Goal: Information Seeking & Learning: Learn about a topic

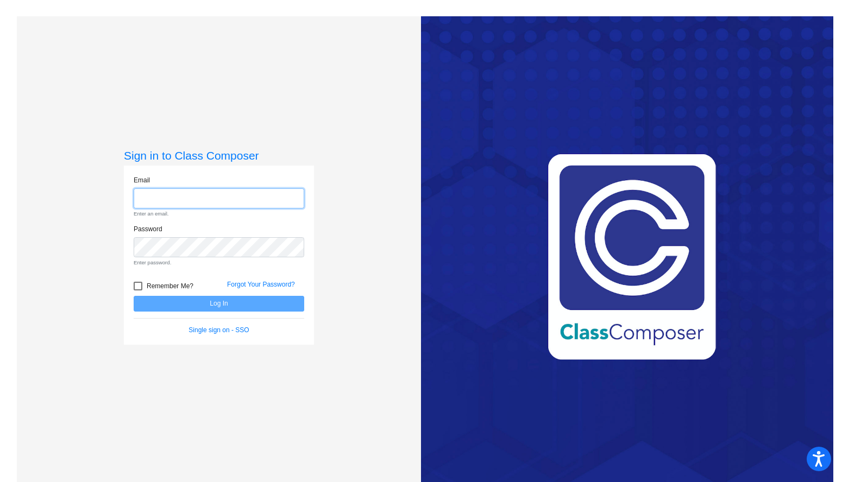
type input "[EMAIL_ADDRESS][DOMAIN_NAME]"
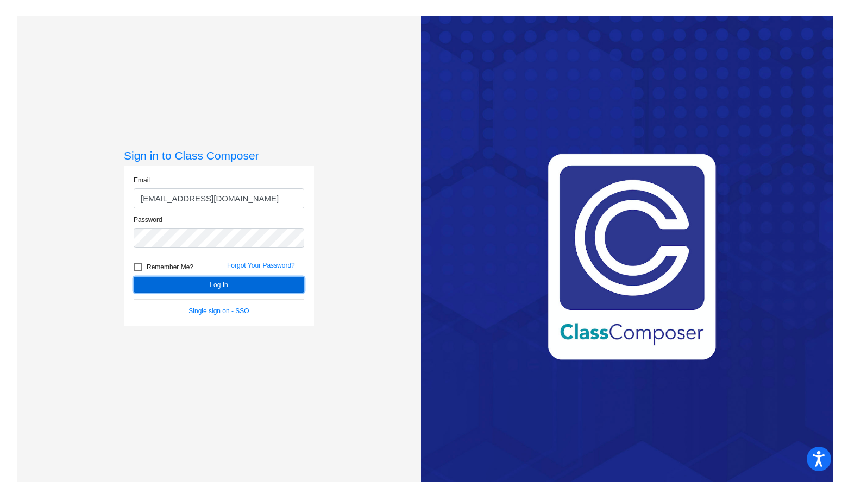
click at [269, 287] on button "Log In" at bounding box center [219, 285] width 171 height 16
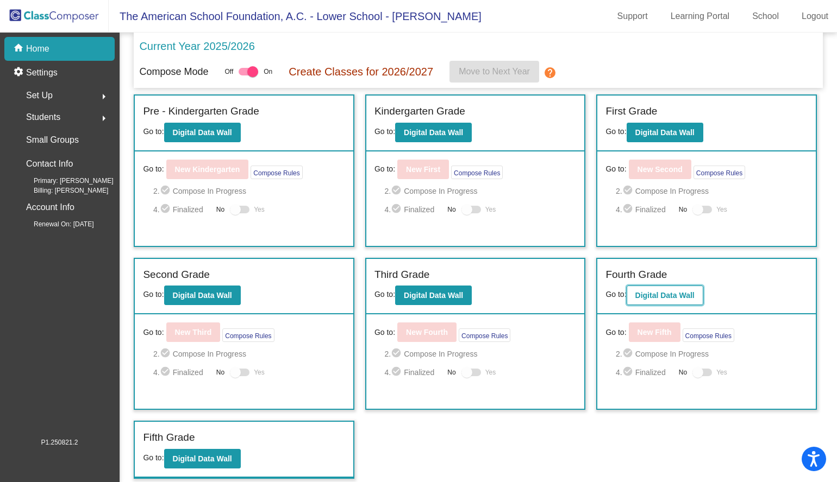
click at [689, 289] on button "Digital Data Wall" at bounding box center [664, 296] width 77 height 20
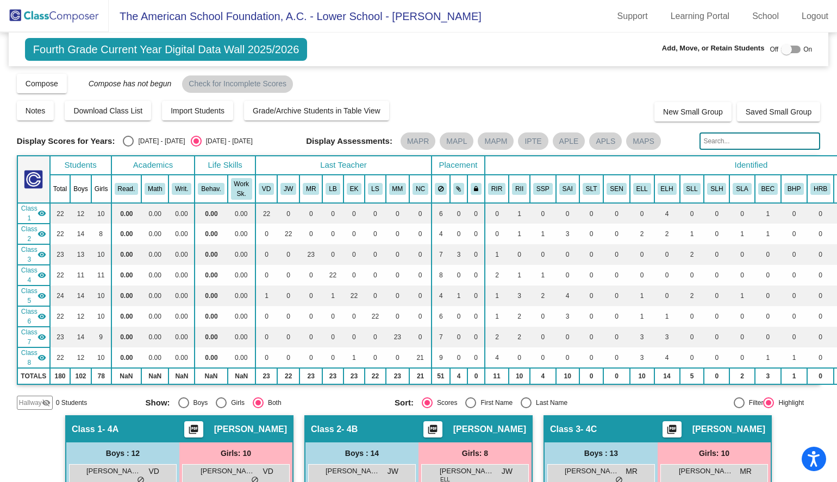
click at [129, 138] on div "Select an option" at bounding box center [128, 141] width 11 height 11
click at [128, 147] on input "[DATE] - [DATE]" at bounding box center [128, 147] width 1 height 1
radio input "true"
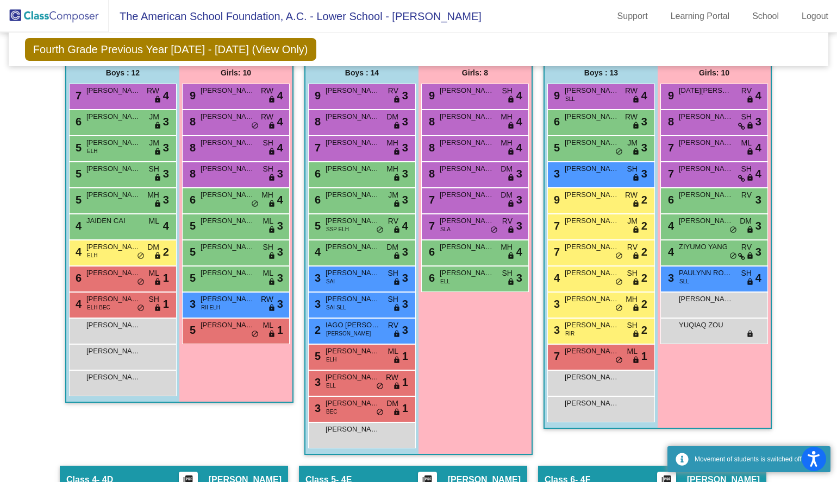
scroll to position [360, 0]
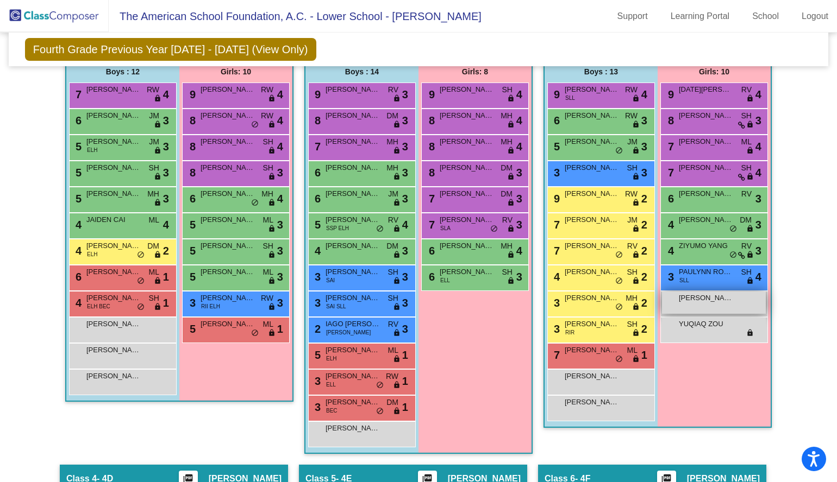
click at [692, 307] on div "[PERSON_NAME] [PERSON_NAME] lock do_not_disturb_alt" at bounding box center [714, 303] width 104 height 22
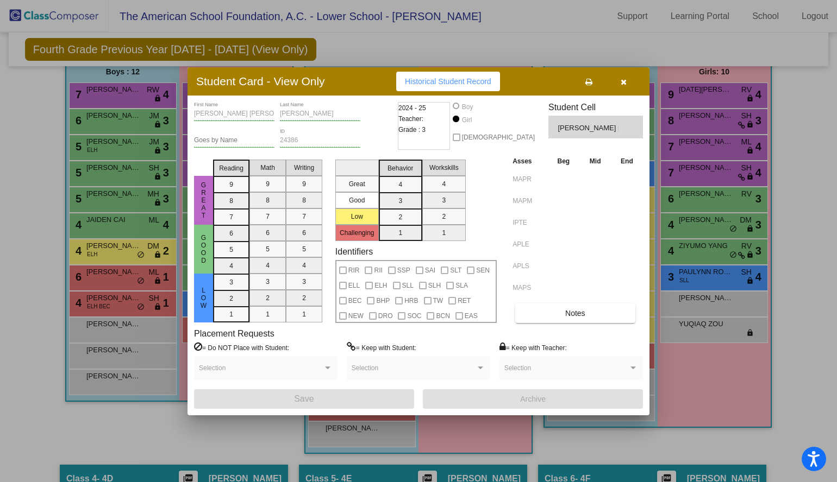
click at [623, 85] on icon "button" at bounding box center [623, 82] width 6 height 8
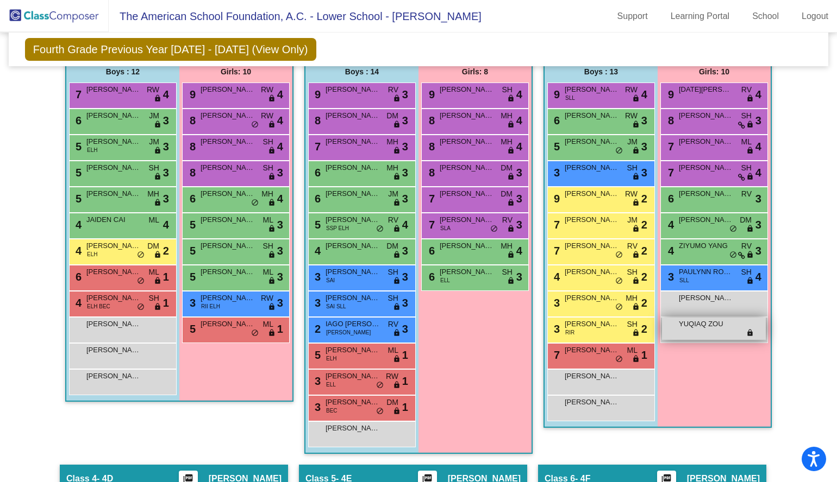
click at [693, 328] on span "YUQIAQ ZOU" at bounding box center [706, 324] width 54 height 11
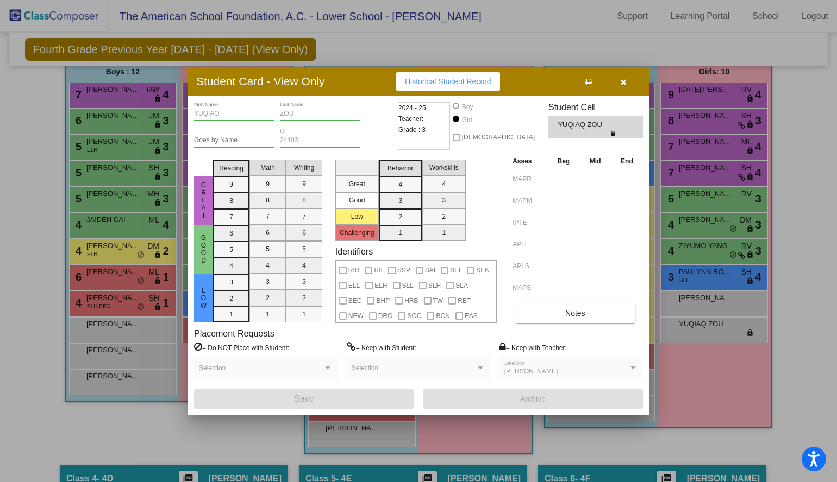
click at [625, 84] on icon "button" at bounding box center [623, 82] width 6 height 8
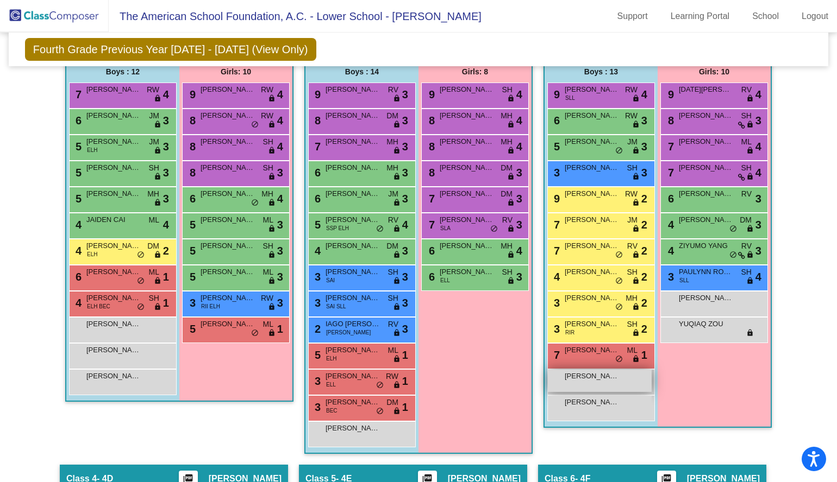
click at [620, 382] on div "[PERSON_NAME] lock do_not_disturb_alt" at bounding box center [600, 381] width 104 height 22
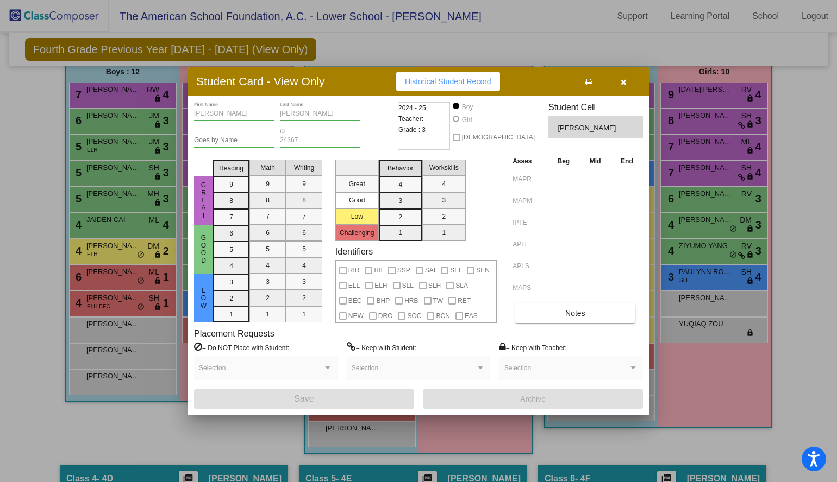
click at [624, 84] on icon "button" at bounding box center [623, 82] width 6 height 8
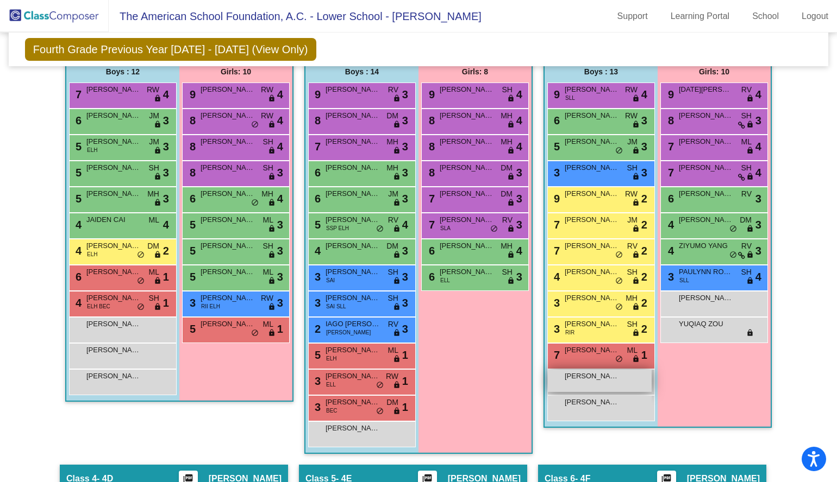
click at [568, 386] on div "[PERSON_NAME] lock do_not_disturb_alt" at bounding box center [600, 381] width 104 height 22
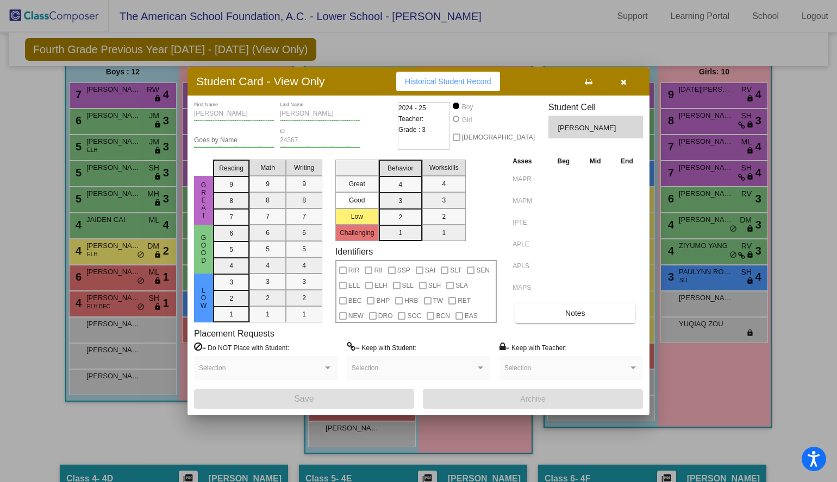
click at [622, 87] on button "button" at bounding box center [623, 82] width 35 height 20
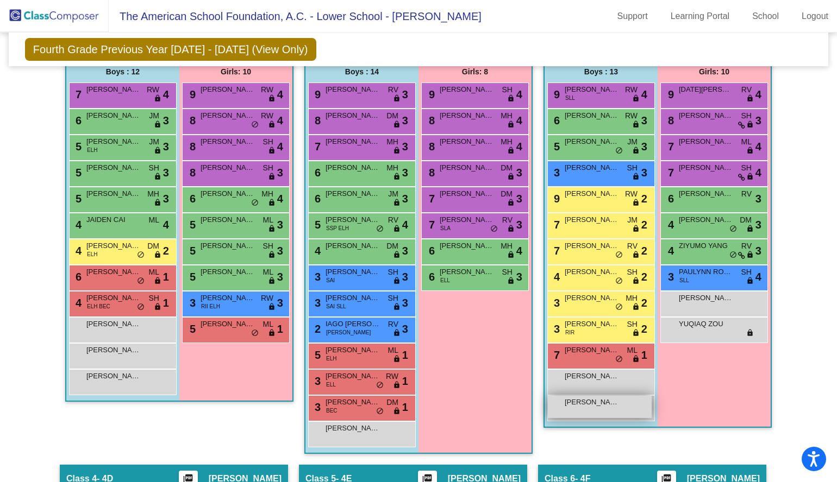
click at [592, 406] on span "[PERSON_NAME]" at bounding box center [591, 402] width 54 height 11
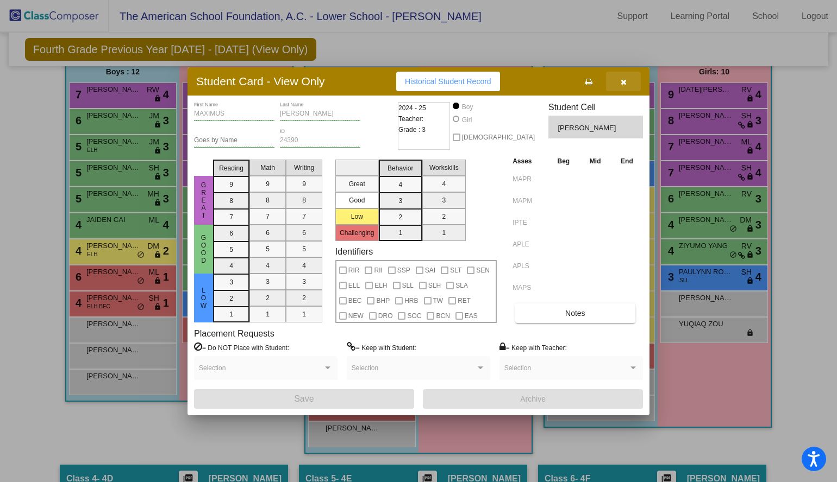
click at [623, 84] on icon "button" at bounding box center [623, 82] width 6 height 8
